Goal: Task Accomplishment & Management: Complete application form

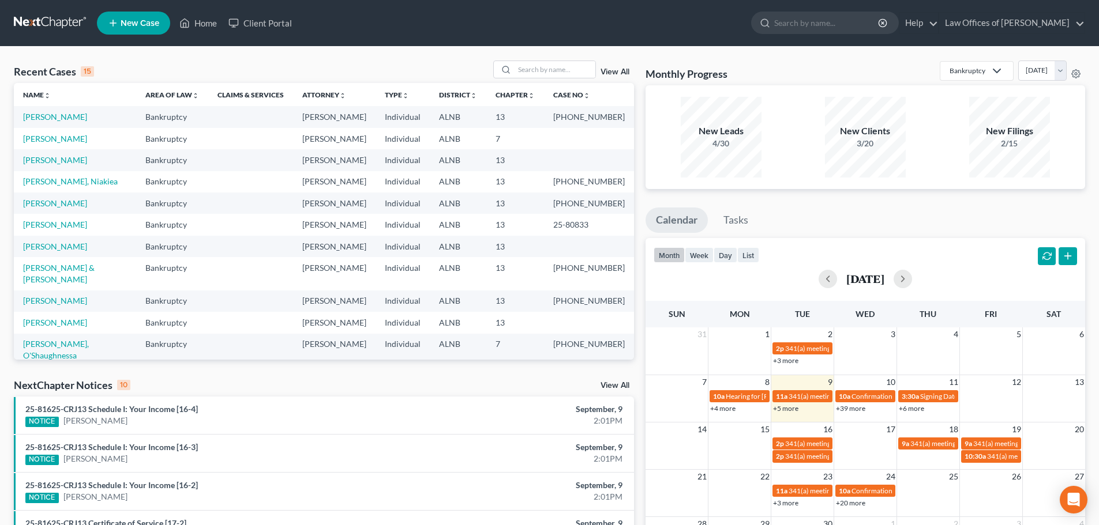
click at [159, 19] on span "New Case" at bounding box center [140, 23] width 39 height 9
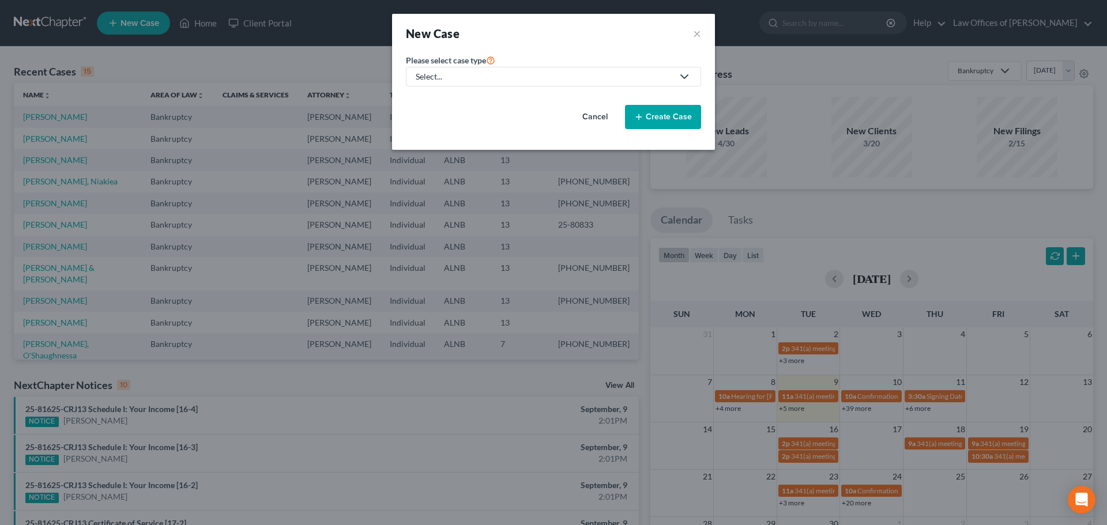
click at [671, 74] on div "Select..." at bounding box center [544, 77] width 257 height 12
drag, startPoint x: 442, startPoint y: 96, endPoint x: 471, endPoint y: 87, distance: 30.3
click at [441, 96] on div "Bankruptcy" at bounding box center [438, 100] width 42 height 12
select select "1"
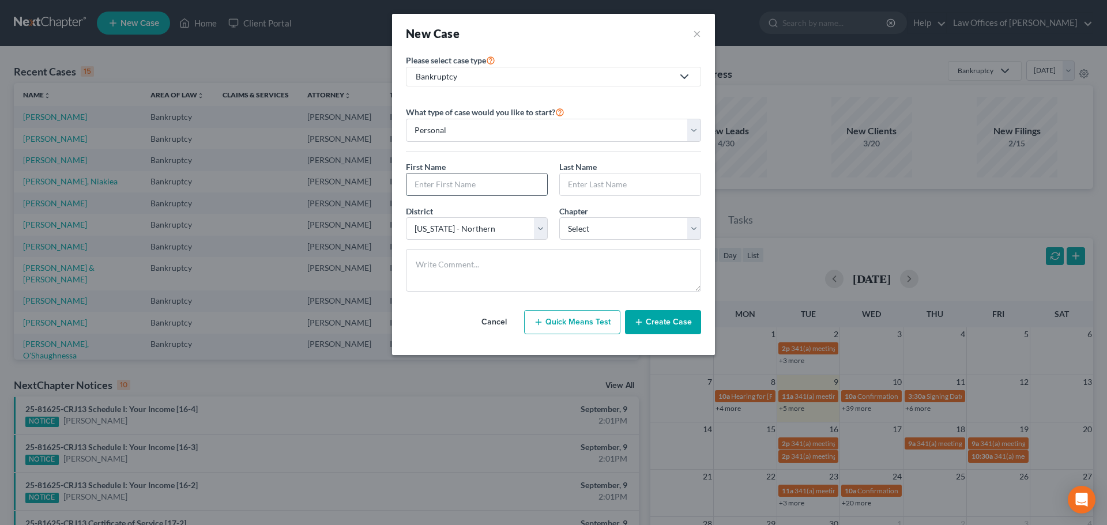
click at [509, 181] on input "text" at bounding box center [477, 185] width 141 height 22
type input "[PERSON_NAME]"
click at [695, 234] on select "Select 7 11 12 13" at bounding box center [630, 228] width 142 height 23
select select "3"
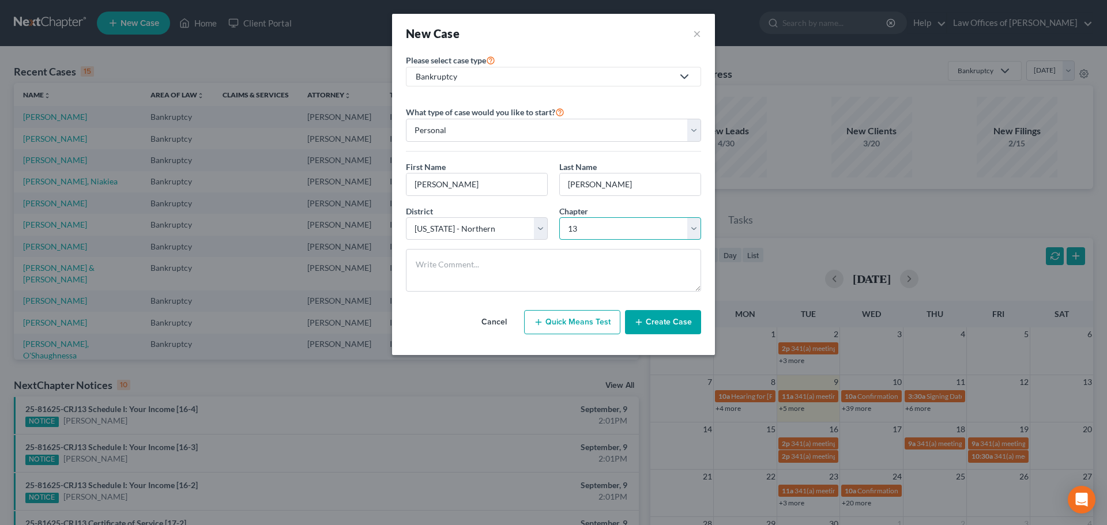
click at [559, 217] on select "Select 7 11 12 13" at bounding box center [630, 228] width 142 height 23
click at [664, 324] on button "Create Case" at bounding box center [663, 322] width 76 height 24
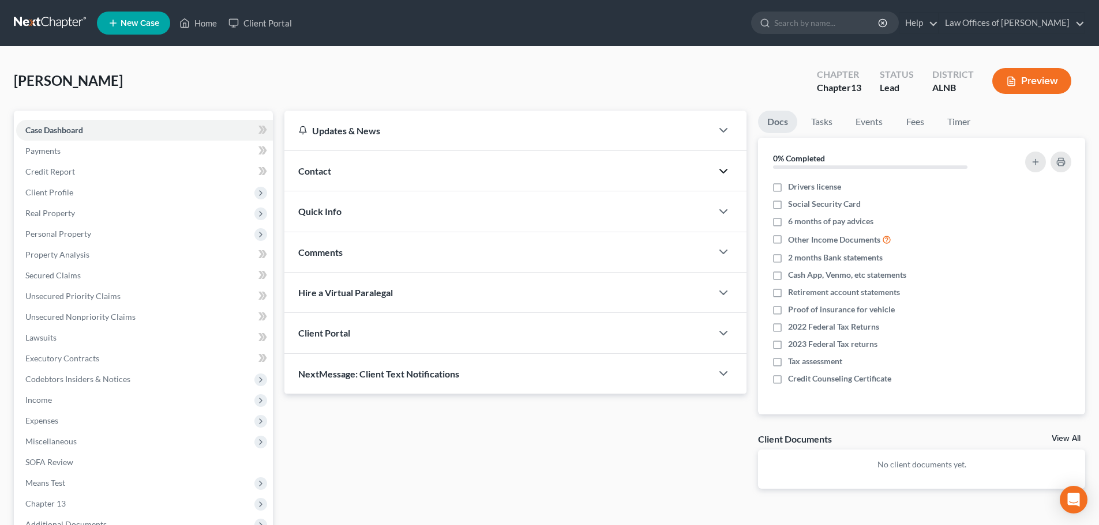
click at [722, 166] on icon "button" at bounding box center [723, 171] width 14 height 14
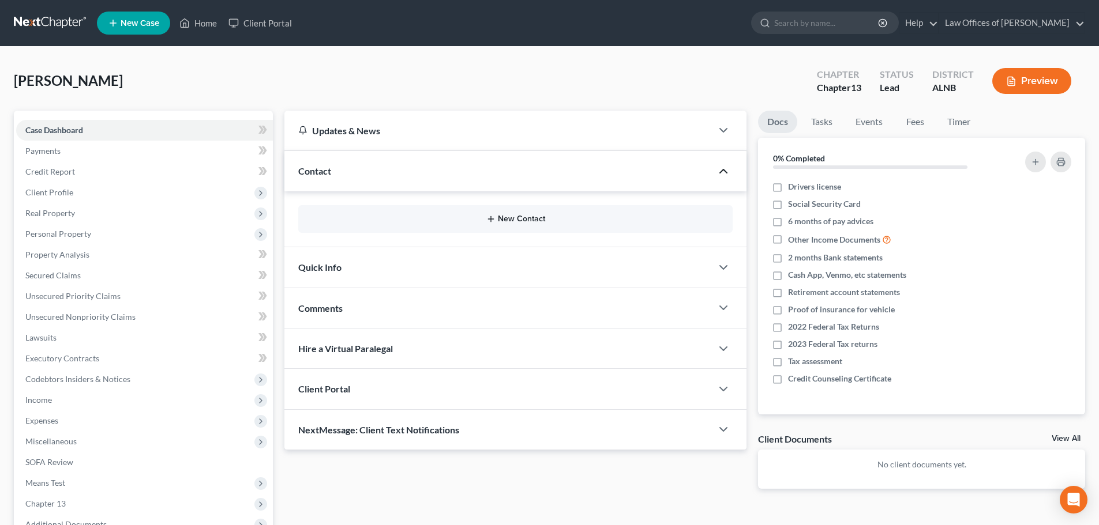
click at [518, 216] on button "New Contact" at bounding box center [515, 219] width 416 height 9
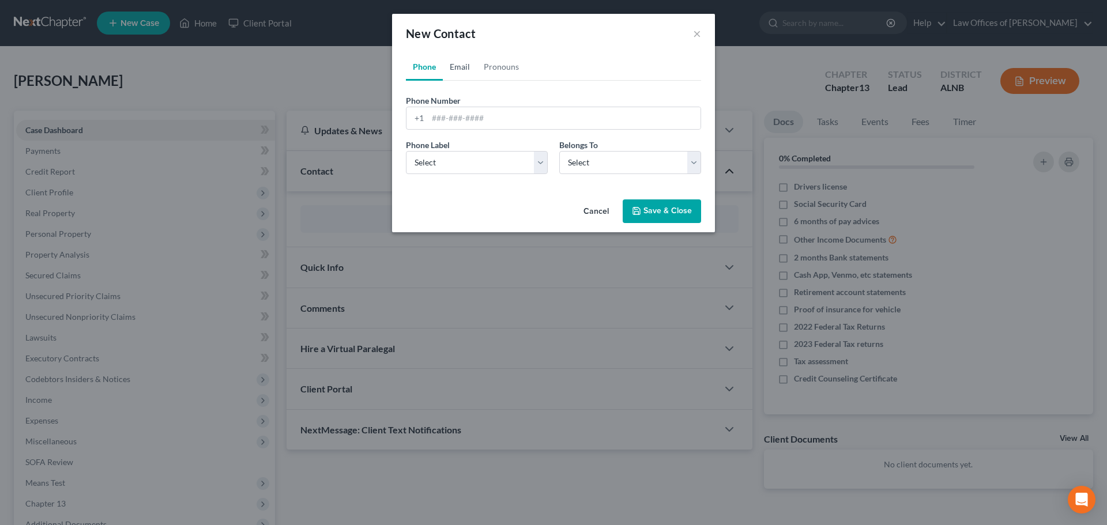
drag, startPoint x: 454, startPoint y: 67, endPoint x: 547, endPoint y: 87, distance: 94.9
click at [454, 67] on link "Email" at bounding box center [460, 67] width 34 height 28
click at [521, 118] on input "email" at bounding box center [564, 118] width 273 height 22
paste input "[EMAIL_ADDRESS][DOMAIN_NAME]"
type input "[EMAIL_ADDRESS][DOMAIN_NAME]"
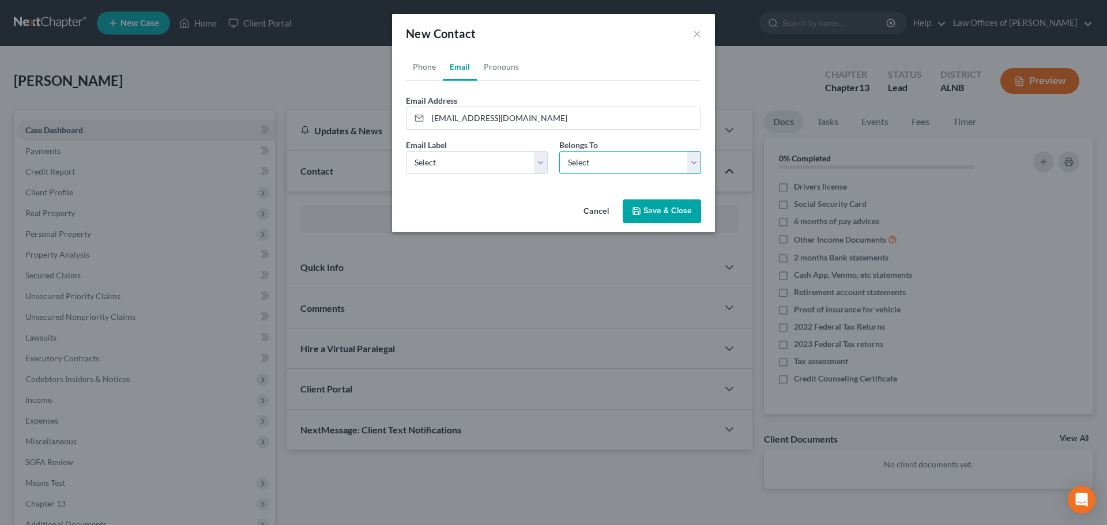
click at [689, 164] on select "Select Client Other" at bounding box center [630, 162] width 142 height 23
select select "0"
click at [559, 151] on select "Select Client Other" at bounding box center [630, 162] width 142 height 23
drag, startPoint x: 539, startPoint y: 167, endPoint x: 497, endPoint y: 174, distance: 43.2
click at [539, 167] on select "Select Home Work Other" at bounding box center [477, 162] width 142 height 23
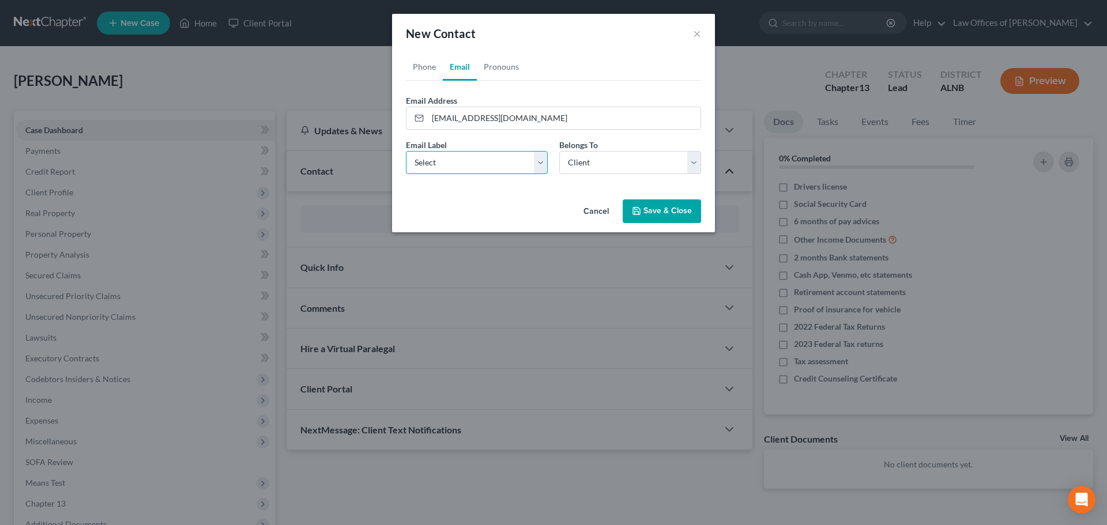
select select "0"
click at [406, 151] on select "Select Home Work Other" at bounding box center [477, 162] width 142 height 23
click at [414, 65] on link "Phone" at bounding box center [424, 67] width 37 height 28
drag, startPoint x: 543, startPoint y: 164, endPoint x: 536, endPoint y: 173, distance: 11.2
click at [543, 164] on select "Select Mobile Home Work Other" at bounding box center [477, 162] width 142 height 23
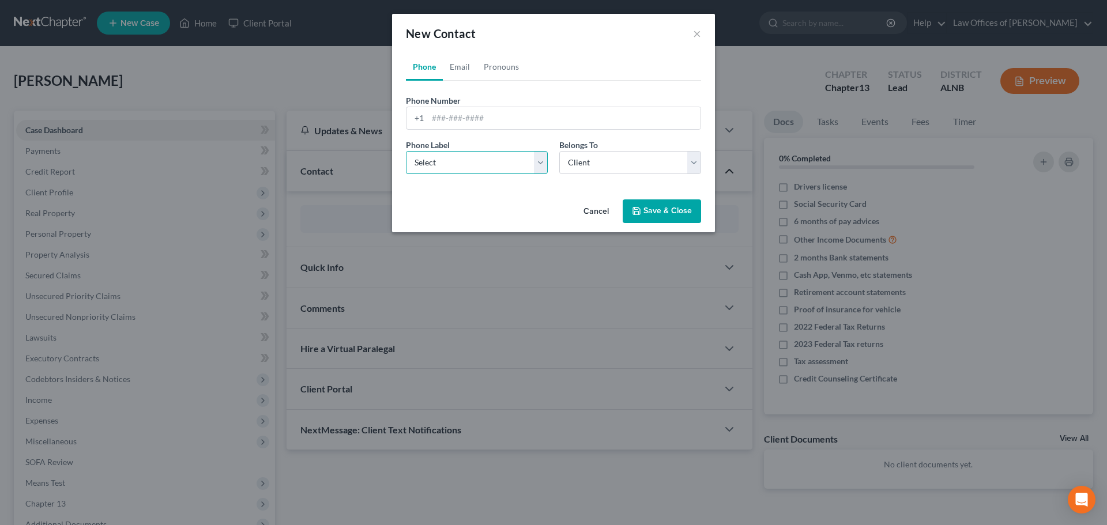
select select "0"
click at [406, 151] on select "Select Mobile Home Work Other" at bounding box center [477, 162] width 142 height 23
click at [549, 118] on input "tel" at bounding box center [564, 118] width 273 height 22
paste input "[PHONE_NUMBER]"
type input "[PHONE_NUMBER]"
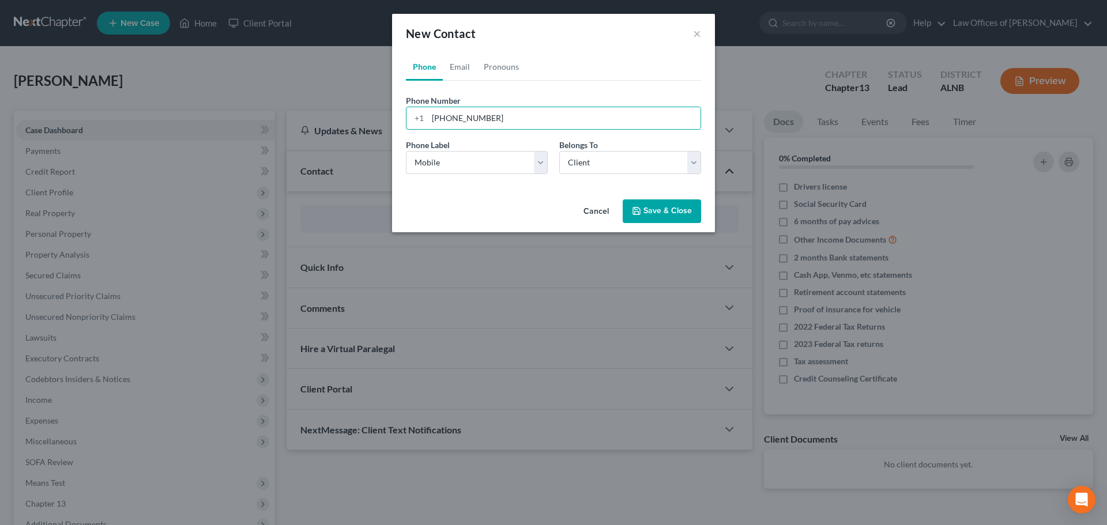
click at [666, 209] on button "Save & Close" at bounding box center [662, 212] width 78 height 24
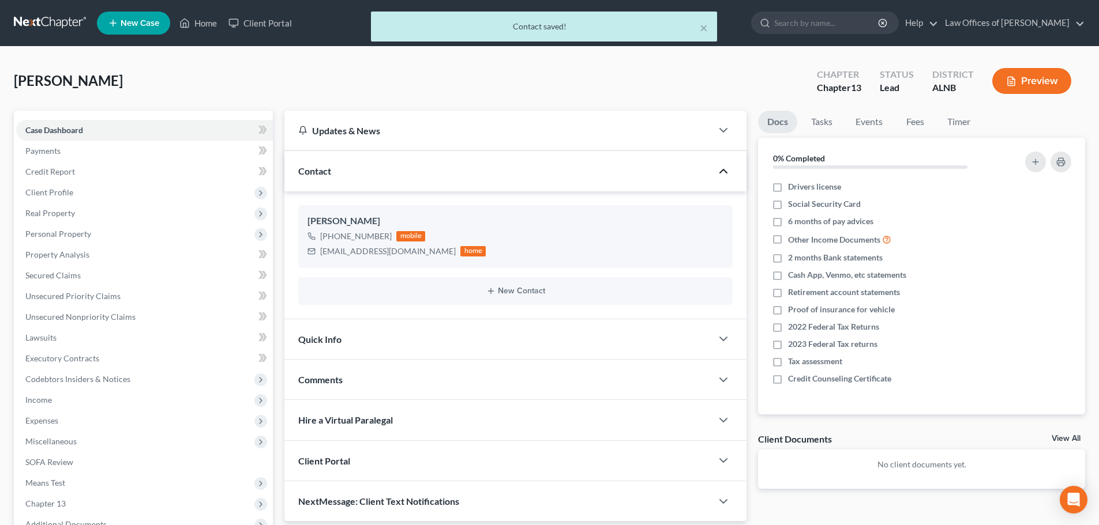
drag, startPoint x: 314, startPoint y: 24, endPoint x: 105, endPoint y: 20, distance: 209.4
click at [314, 24] on div "× Contact saved!" at bounding box center [543, 30] width 1099 height 36
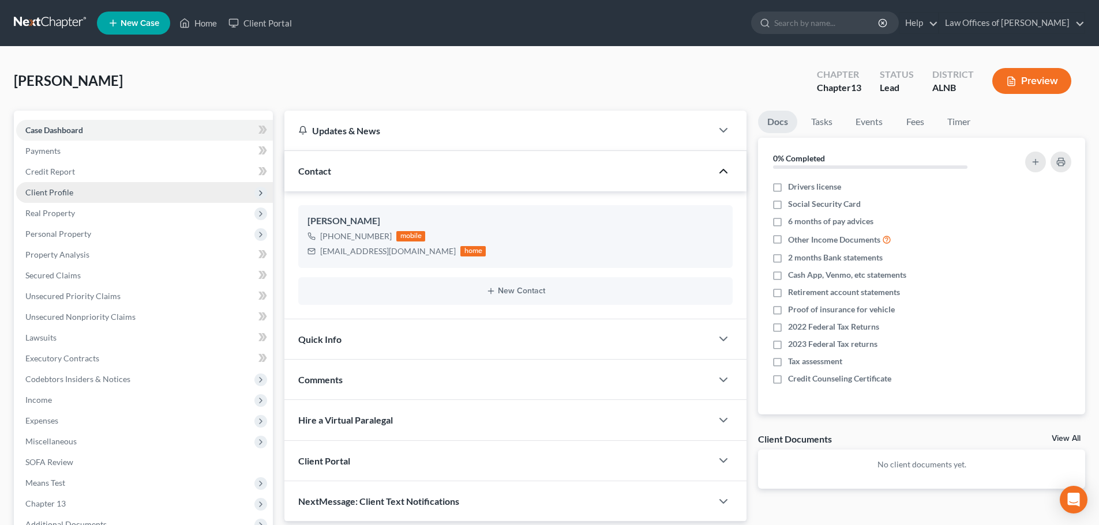
click at [73, 191] on span "Client Profile" at bounding box center [144, 192] width 257 height 21
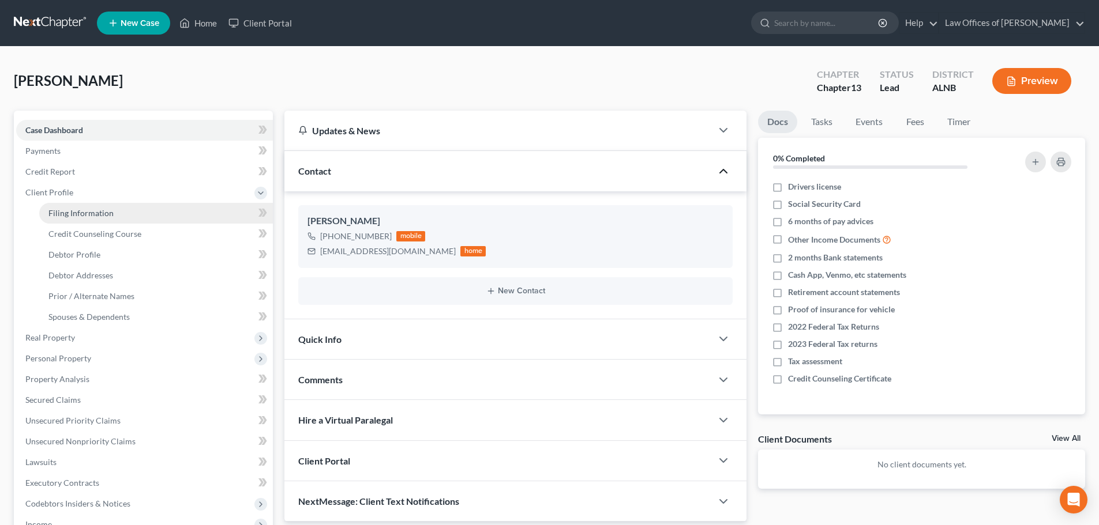
click at [102, 209] on span "Filing Information" at bounding box center [80, 213] width 65 height 10
select select "1"
select select "0"
select select "3"
select select "1"
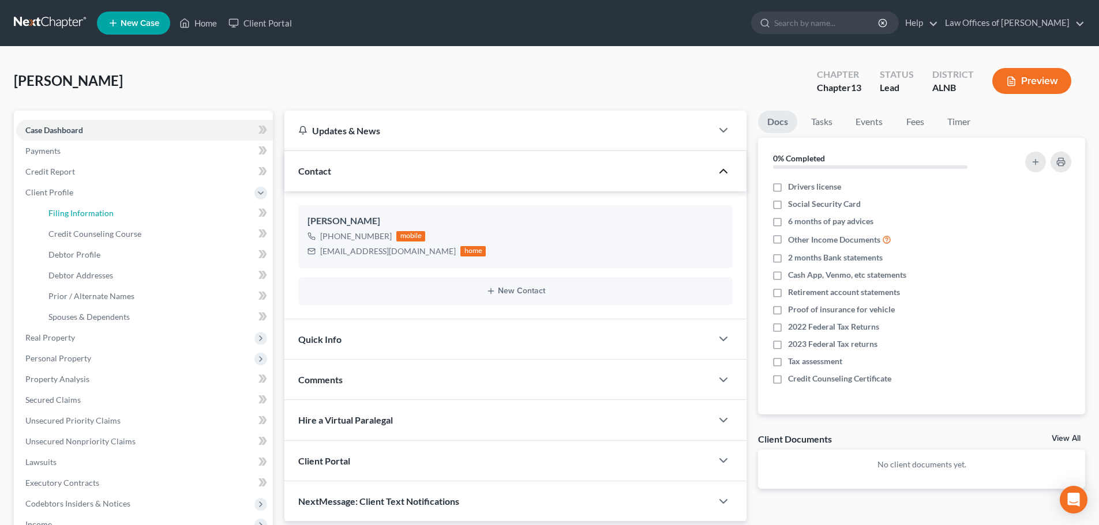
select select "0"
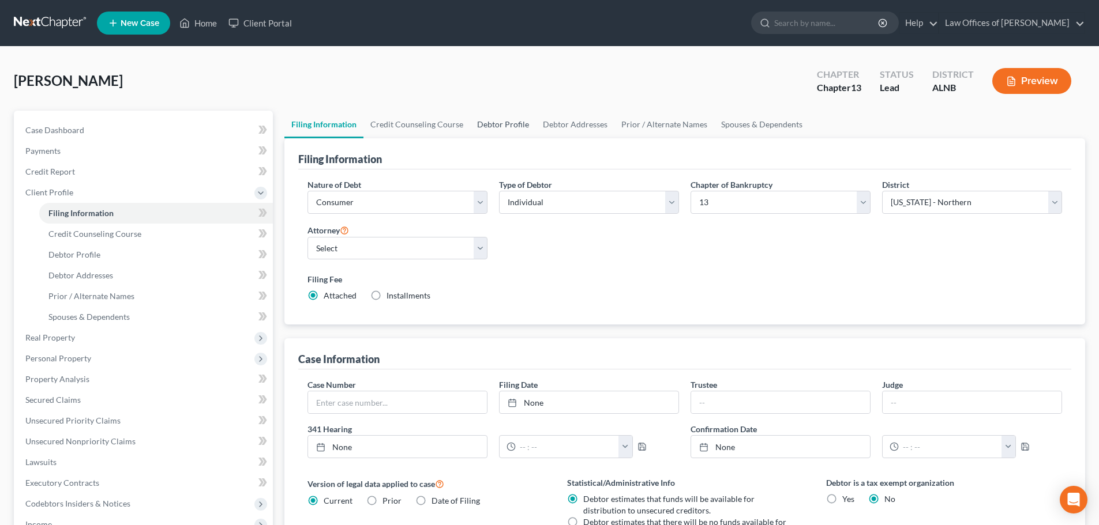
click at [500, 125] on link "Debtor Profile" at bounding box center [503, 125] width 66 height 28
select select "0"
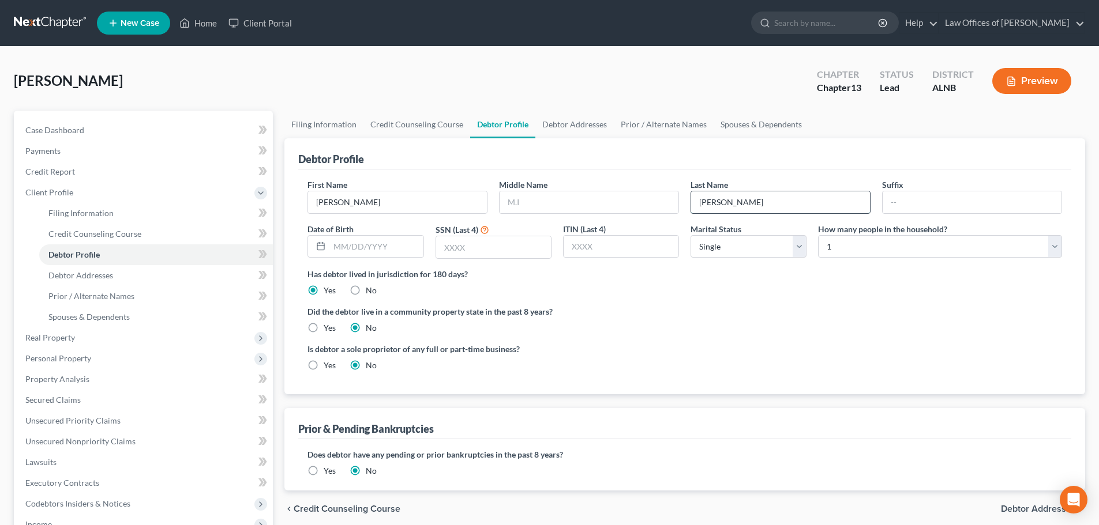
click at [707, 204] on input "[PERSON_NAME]" at bounding box center [780, 202] width 179 height 22
click at [725, 202] on input "Lane" at bounding box center [780, 202] width 179 height 22
type input "[PERSON_NAME]"
click at [548, 76] on div "[PERSON_NAME] Upgraded Chapter Chapter 13 Status Lead District [GEOGRAPHIC_DATA…" at bounding box center [549, 86] width 1071 height 50
click at [138, 21] on span "New Case" at bounding box center [140, 23] width 39 height 9
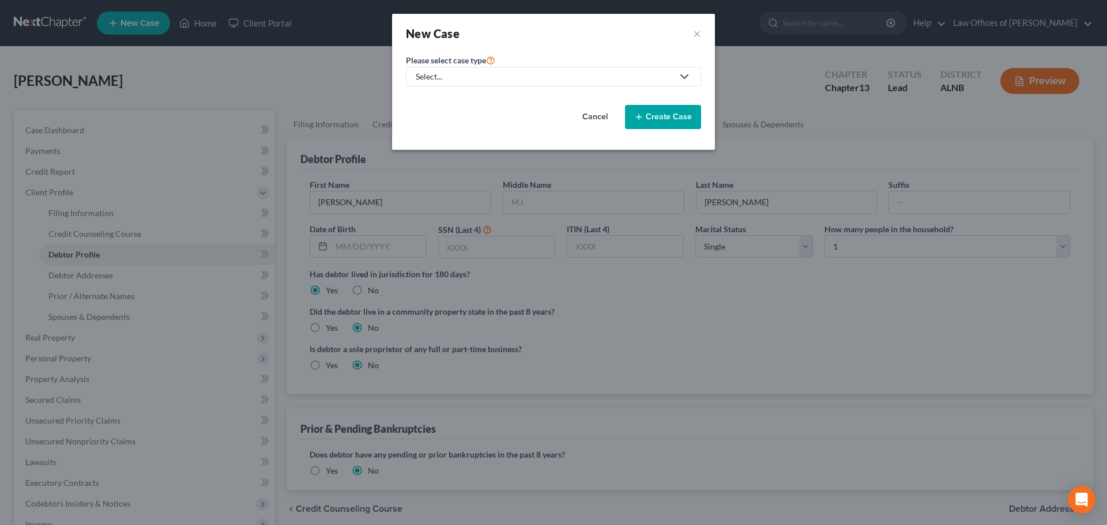
click at [589, 117] on button "Cancel" at bounding box center [595, 117] width 51 height 23
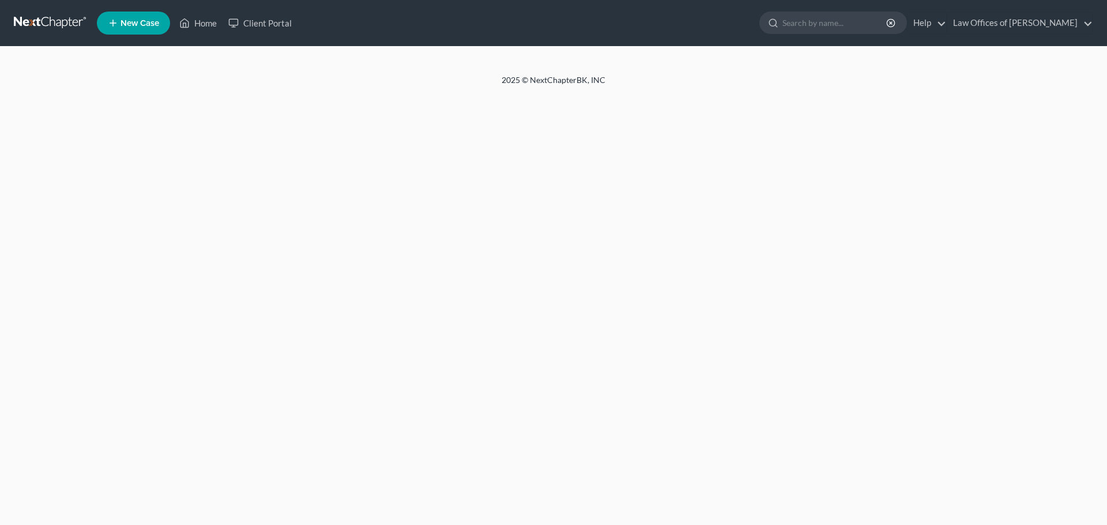
select select "0"
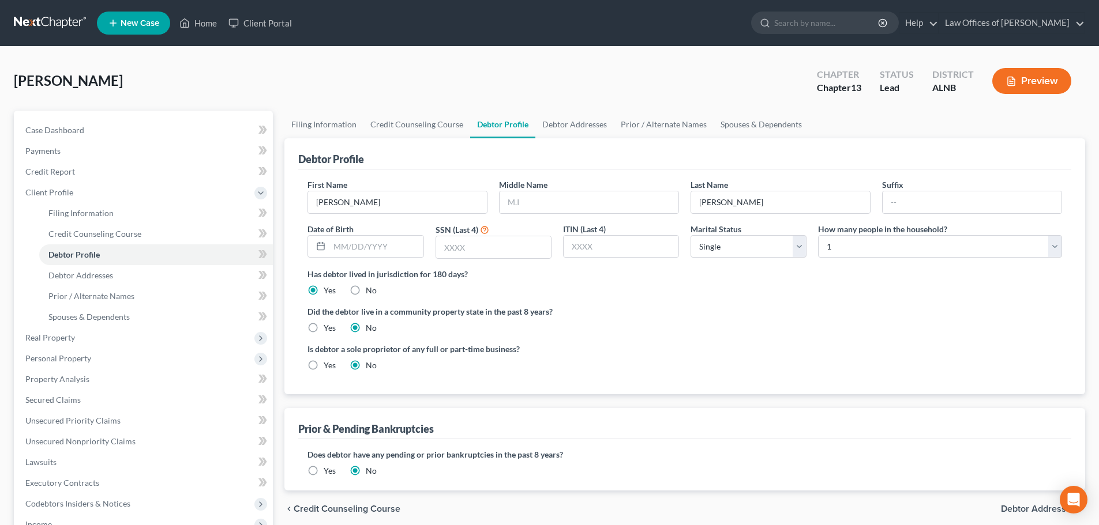
click at [124, 19] on span "New Case" at bounding box center [140, 23] width 39 height 9
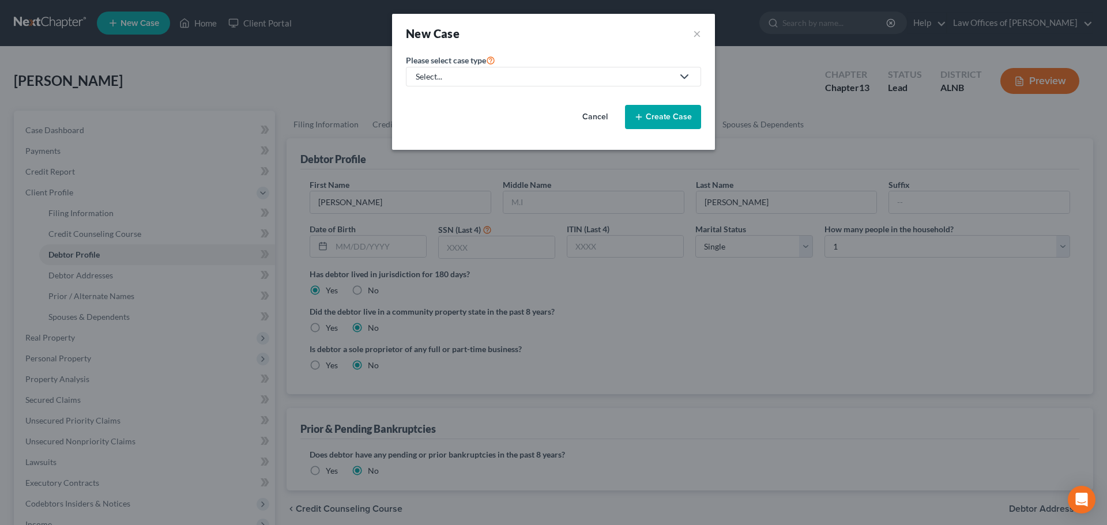
click at [502, 76] on div "Select..." at bounding box center [544, 77] width 257 height 12
click at [447, 98] on div "Bankruptcy" at bounding box center [438, 100] width 42 height 12
select select "1"
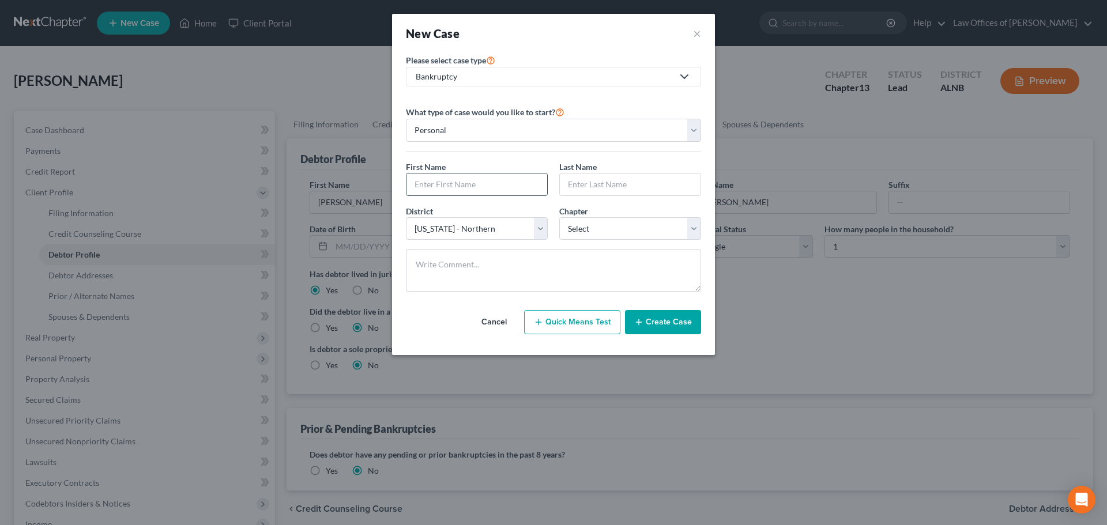
click at [537, 183] on input "text" at bounding box center [477, 185] width 141 height 22
type input "Kay"
type input "[PERSON_NAME]"
click at [695, 226] on select "Select 7 11 12 13" at bounding box center [630, 228] width 142 height 23
select select "3"
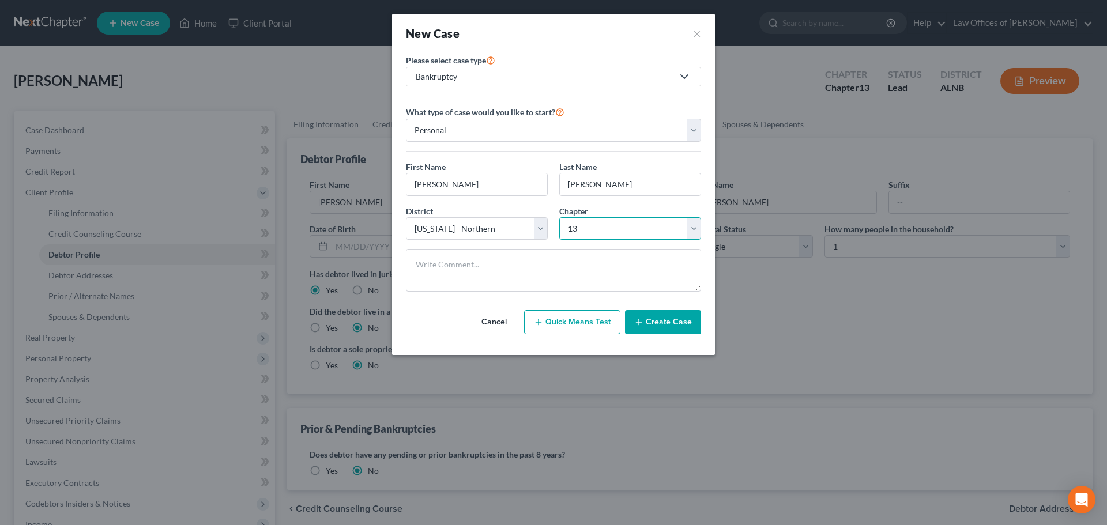
click at [559, 217] on select "Select 7 11 12 13" at bounding box center [630, 228] width 142 height 23
click at [664, 324] on button "Create Case" at bounding box center [663, 322] width 76 height 24
